Goal: Entertainment & Leisure: Consume media (video, audio)

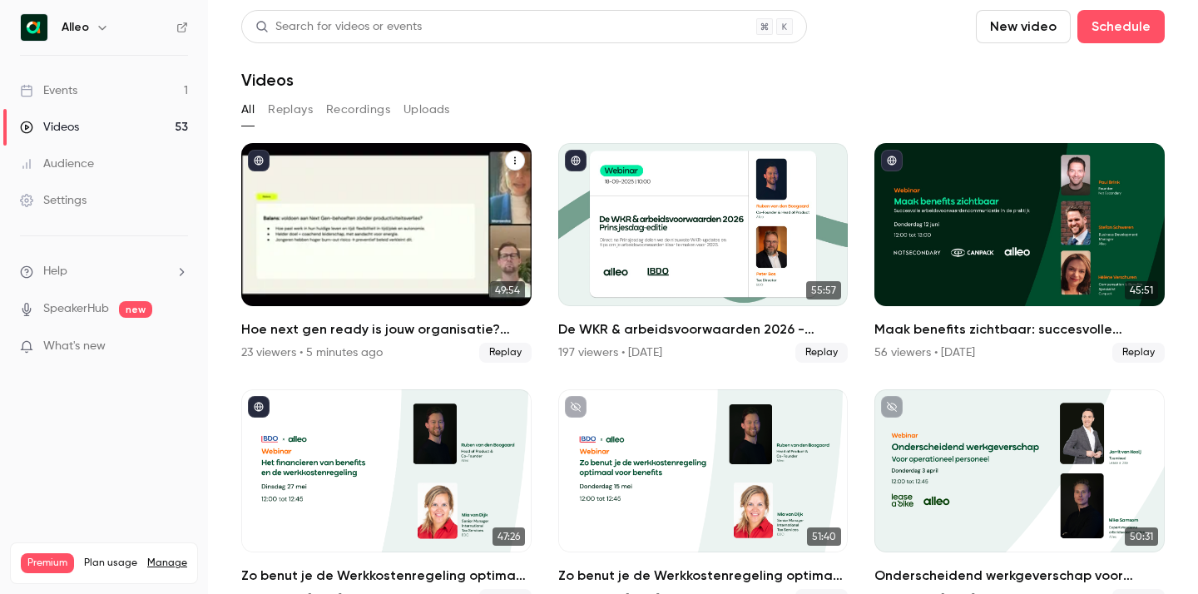
click at [344, 327] on h2 "Hoe next gen ready is jouw organisatie? Alleo x The Recharge Club" at bounding box center [386, 329] width 290 height 20
